Goal: Information Seeking & Learning: Learn about a topic

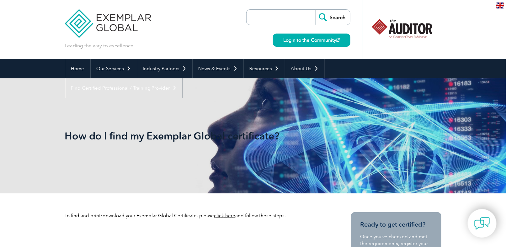
click at [276, 13] on input "search" at bounding box center [283, 17] width 66 height 15
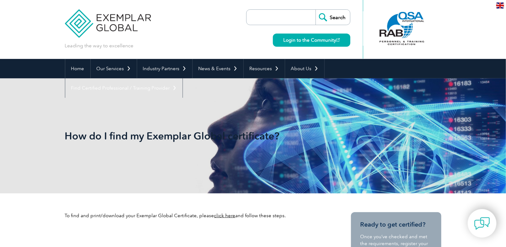
paste input "TVE09AJ282"
type input "TVE09AJ282"
click at [332, 17] on input "Search" at bounding box center [333, 17] width 35 height 15
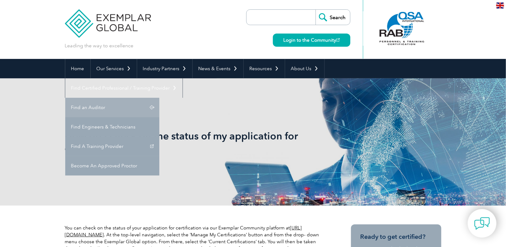
click at [159, 98] on link "Find an Auditor" at bounding box center [112, 107] width 94 height 19
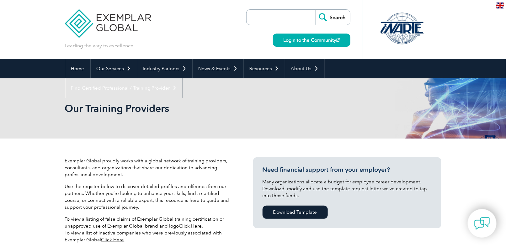
click at [184, 119] on div "Our Training Providers" at bounding box center [253, 108] width 377 height 60
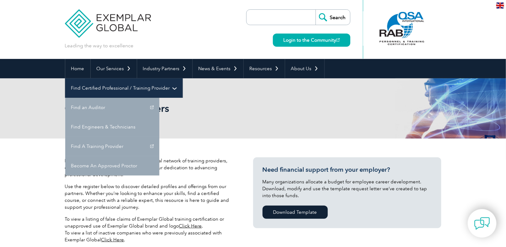
click at [183, 78] on link "Find Certified Professional / Training Provider" at bounding box center [123, 87] width 117 height 19
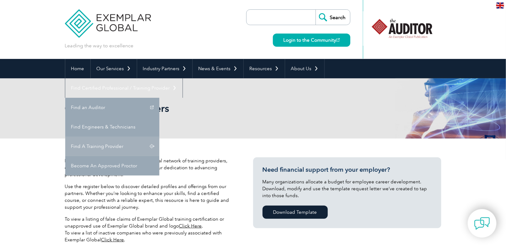
click at [159, 137] on link "Find A Training Provider" at bounding box center [112, 146] width 94 height 19
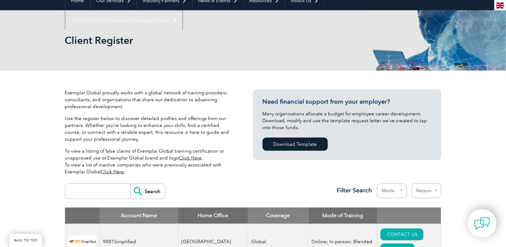
scroll to position [188, 0]
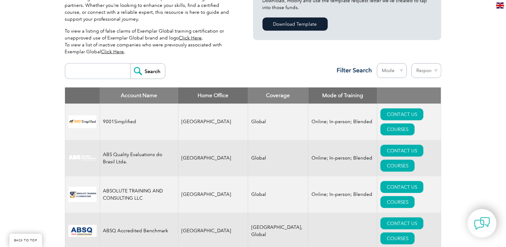
click at [402, 70] on select "Mode Online In-person Blended" at bounding box center [392, 70] width 30 height 15
click at [436, 70] on select "Region [GEOGRAPHIC_DATA] [GEOGRAPHIC_DATA] [GEOGRAPHIC_DATA] [GEOGRAPHIC_DATA] …" at bounding box center [427, 70] width 30 height 15
select select "[GEOGRAPHIC_DATA]"
click at [412, 63] on select "Region [GEOGRAPHIC_DATA] [GEOGRAPHIC_DATA] [GEOGRAPHIC_DATA] [GEOGRAPHIC_DATA] …" at bounding box center [427, 70] width 30 height 15
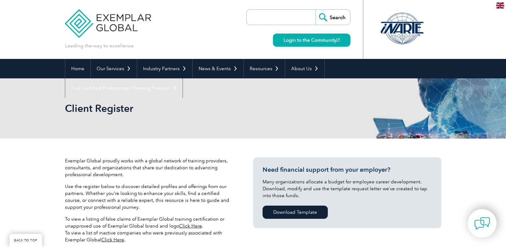
select select "[GEOGRAPHIC_DATA]"
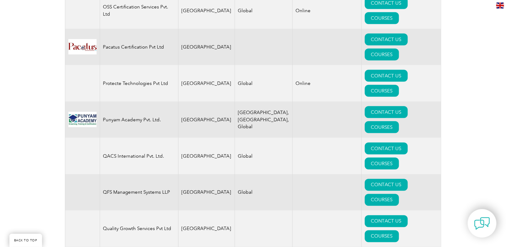
scroll to position [1211, 0]
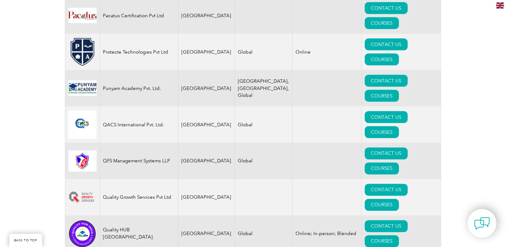
drag, startPoint x: 294, startPoint y: 163, endPoint x: 261, endPoint y: 163, distance: 32.3
drag, startPoint x: 278, startPoint y: 162, endPoint x: 459, endPoint y: 153, distance: 181.6
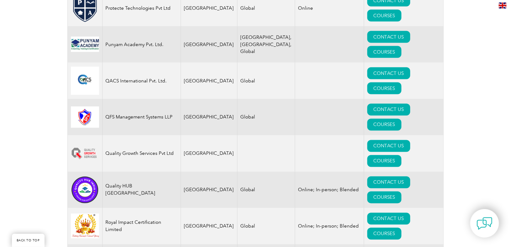
scroll to position [1255, 0]
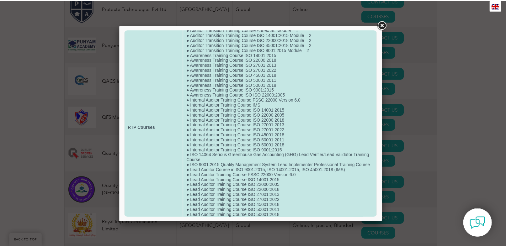
scroll to position [0, 0]
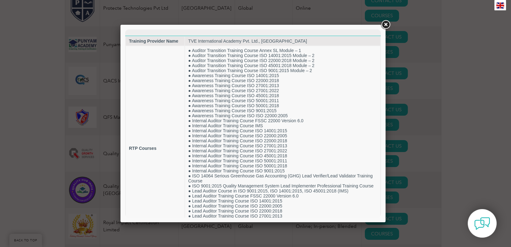
click at [385, 24] on link at bounding box center [385, 24] width 11 height 11
